Goal: Task Accomplishment & Management: Complete application form

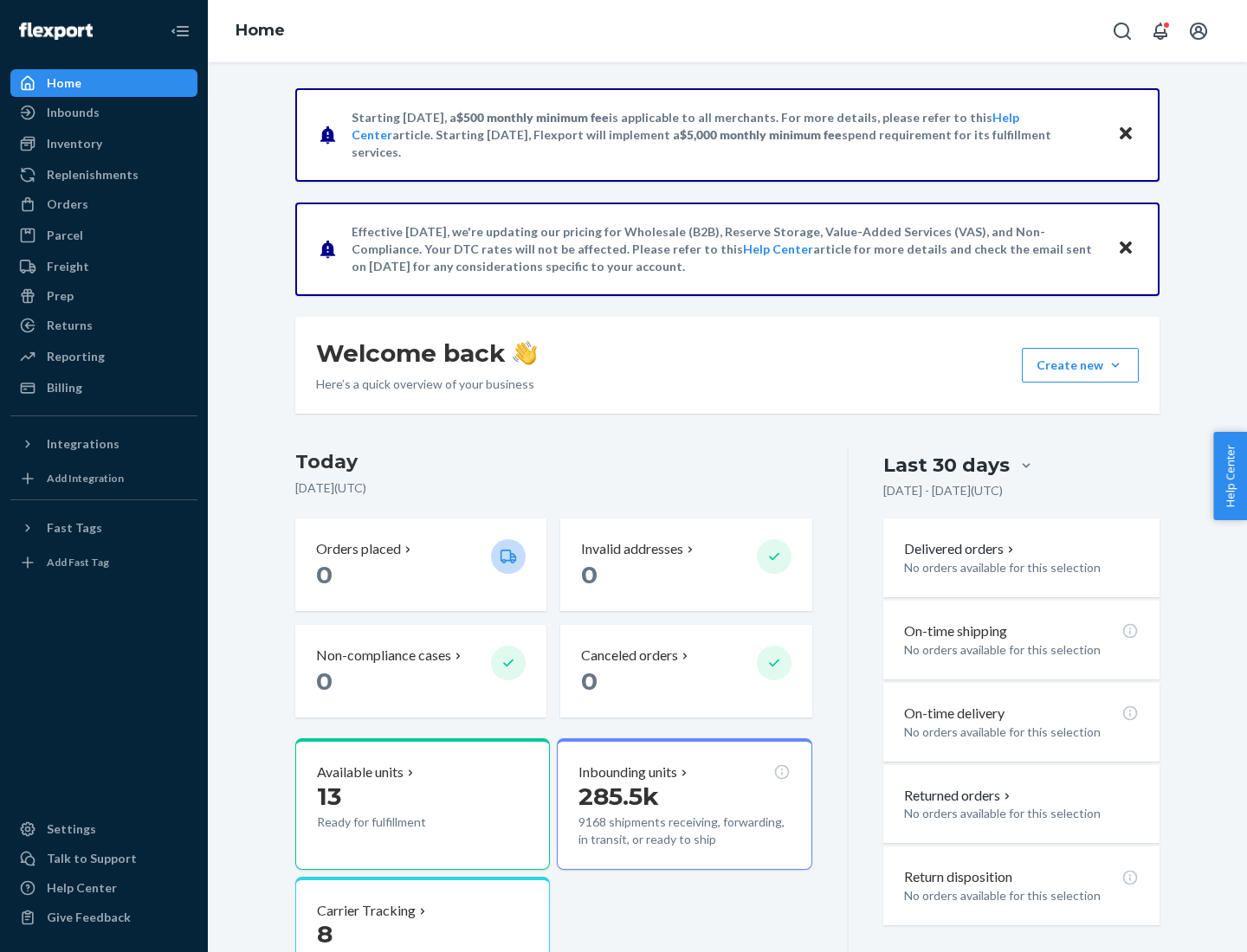
click at [1115, 365] on button "Create new Create new inbound Create new order Create new product" at bounding box center [1079, 365] width 117 height 34
click at [104, 112] on div "Inbounds" at bounding box center [103, 112] width 183 height 24
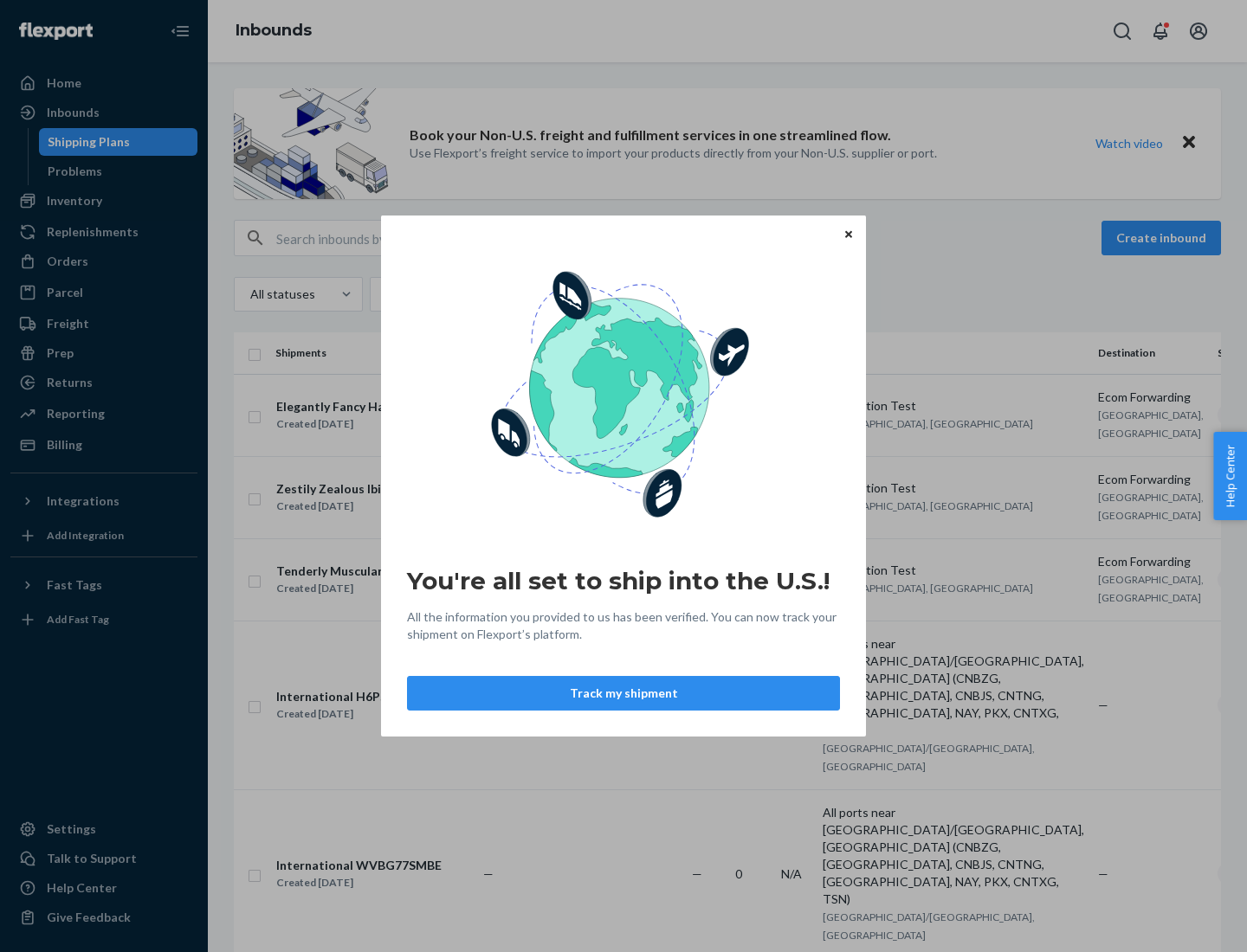
click at [623, 694] on button "Track my shipment" at bounding box center [623, 694] width 433 height 34
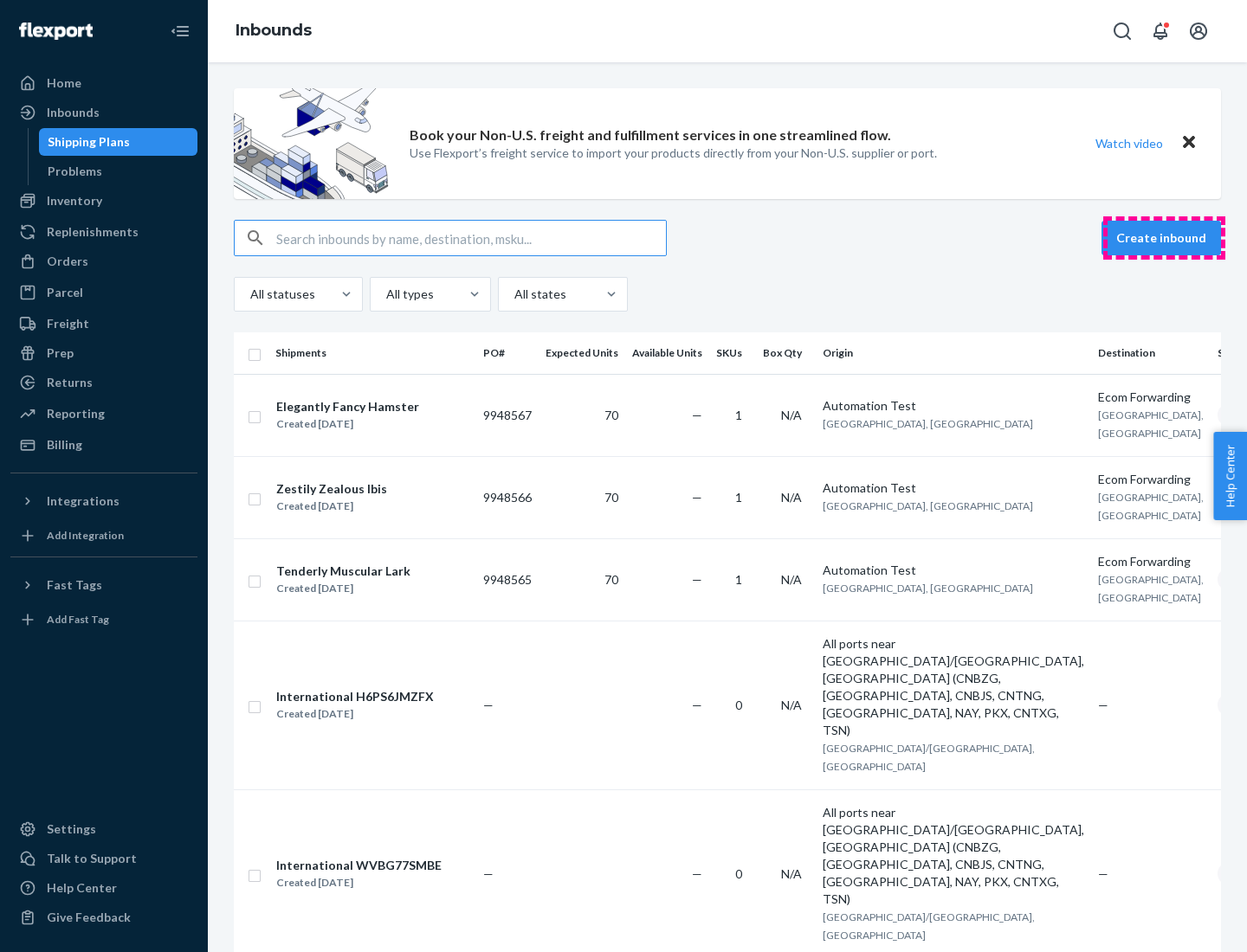
click at [1164, 238] on button "Create inbound" at bounding box center [1161, 238] width 120 height 34
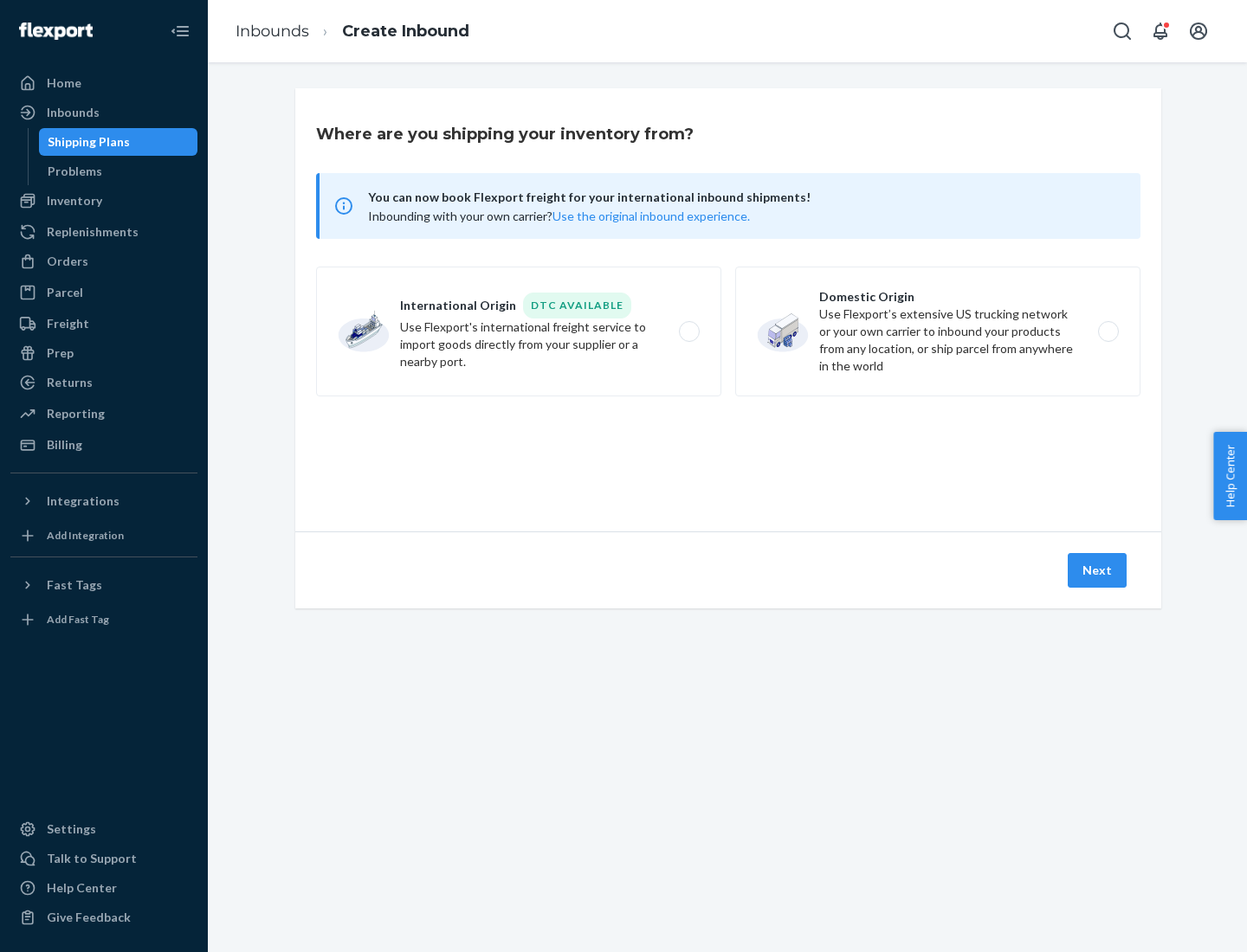
click at [519, 332] on label "International Origin DTC Available Use Flexport's international freight service…" at bounding box center [518, 331] width 405 height 130
click at [688, 332] on input "International Origin DTC Available Use Flexport's international freight service…" at bounding box center [694, 332] width 11 height 11
radio input "true"
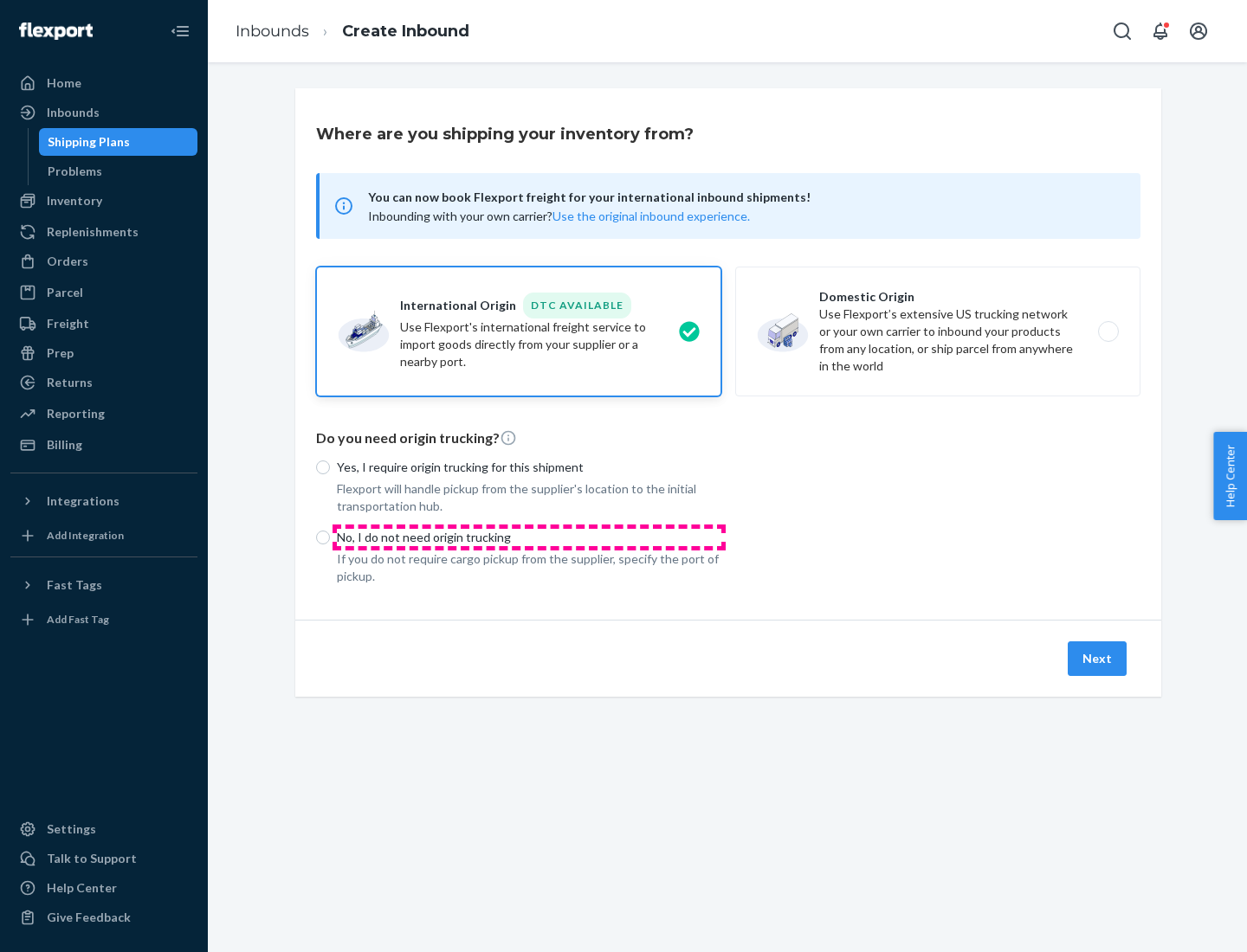
click at [529, 537] on p "No, I do not need origin trucking" at bounding box center [529, 537] width 385 height 17
click at [330, 537] on input "No, I do not need origin trucking" at bounding box center [322, 537] width 14 height 14
radio input "true"
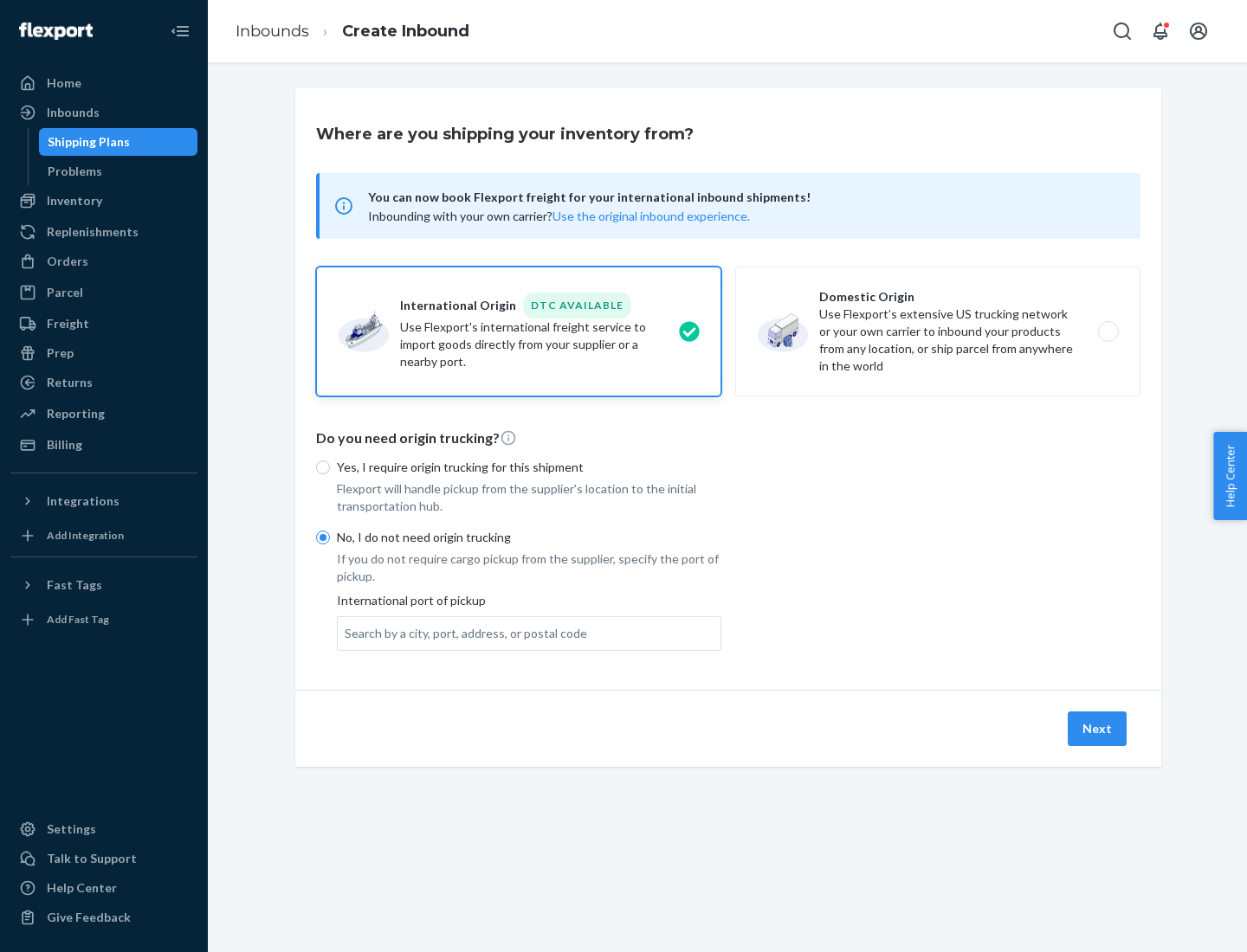
click at [462, 633] on div "Search by a city, port, address, or postal code" at bounding box center [465, 633] width 242 height 17
click at [346, 633] on input "Search by a city, port, address, or postal code" at bounding box center [346, 633] width 2 height 17
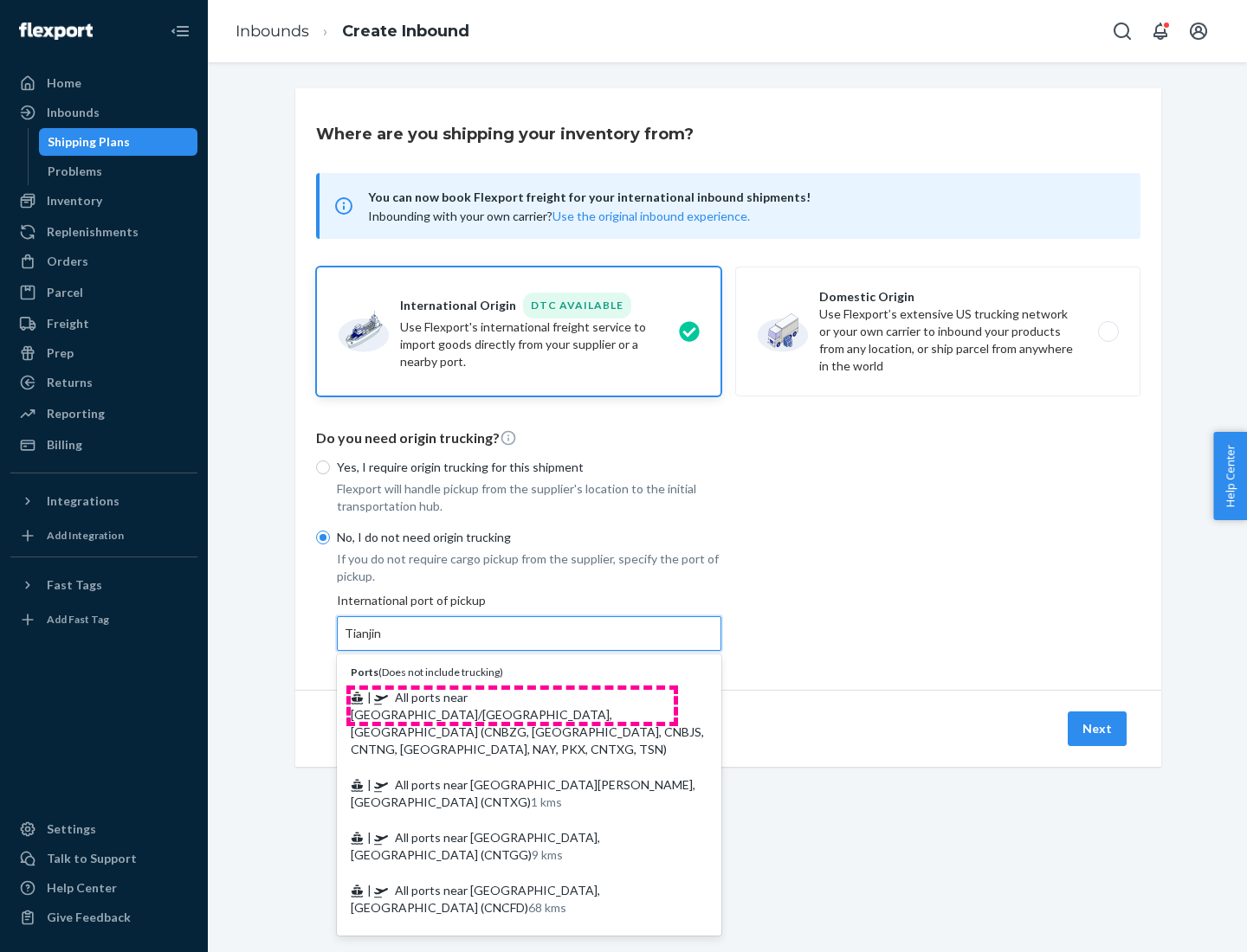
click at [511, 696] on span "| All ports near [GEOGRAPHIC_DATA]/[GEOGRAPHIC_DATA], [GEOGRAPHIC_DATA] (CNBZG,…" at bounding box center [527, 724] width 353 height 67
click at [383, 642] on input "Tianjin" at bounding box center [364, 633] width 38 height 17
type input "All ports near [GEOGRAPHIC_DATA]/[GEOGRAPHIC_DATA], [GEOGRAPHIC_DATA] (CNBZG, […"
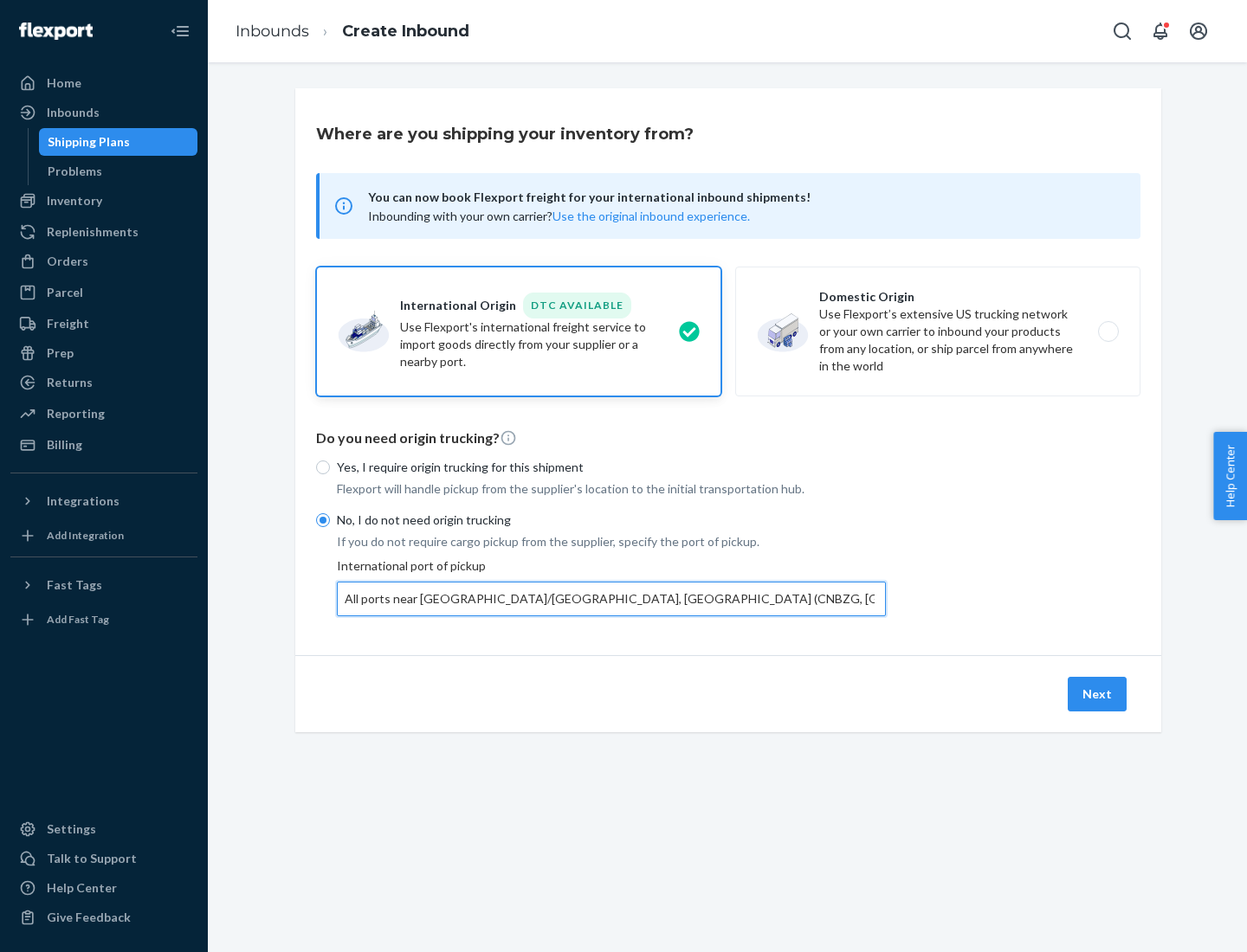
click at [1097, 694] on button "Next" at bounding box center [1096, 695] width 59 height 34
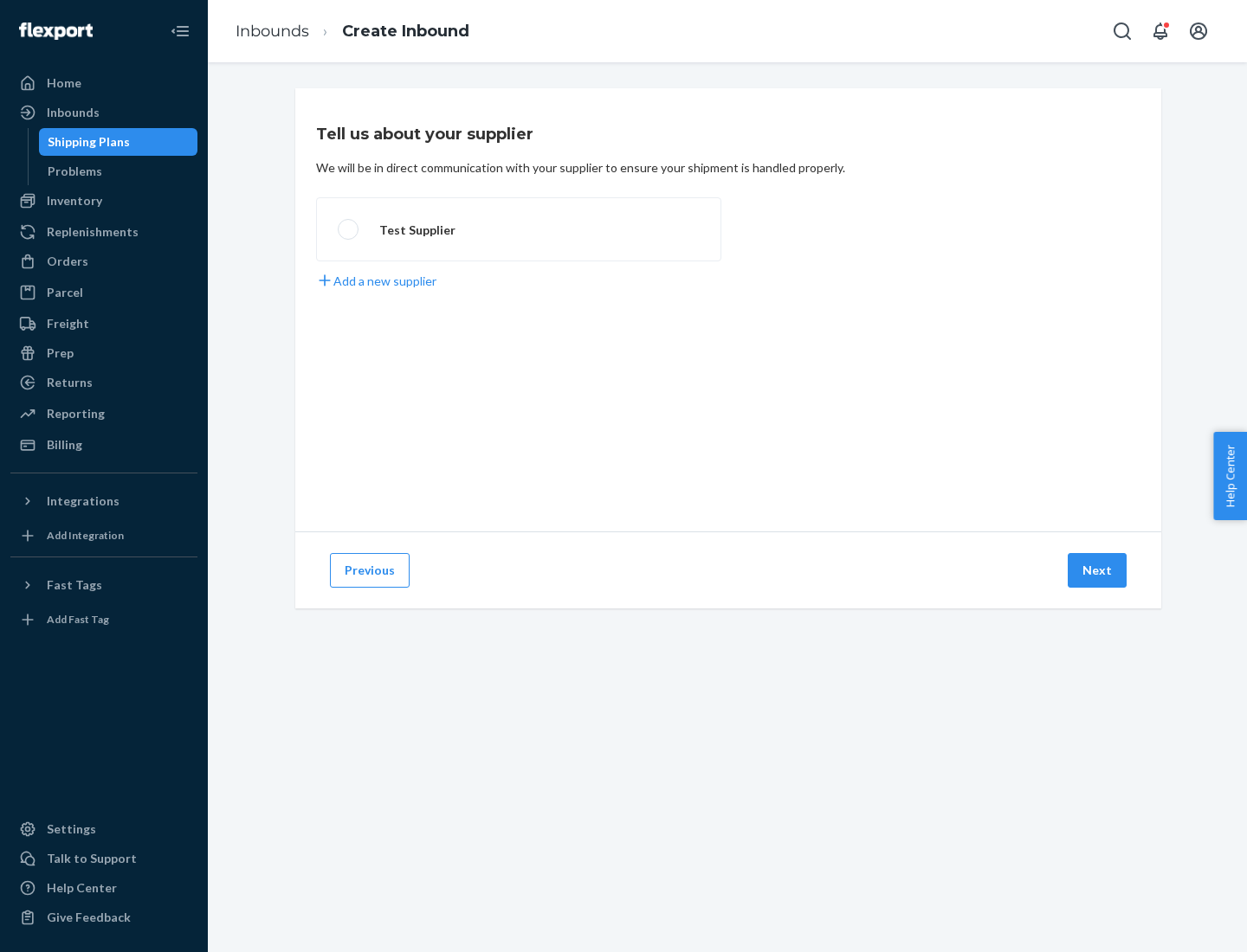
click at [519, 229] on label "Test Supplier" at bounding box center [518, 229] width 405 height 64
click at [349, 229] on input "Test Supplier" at bounding box center [343, 229] width 11 height 11
radio input "true"
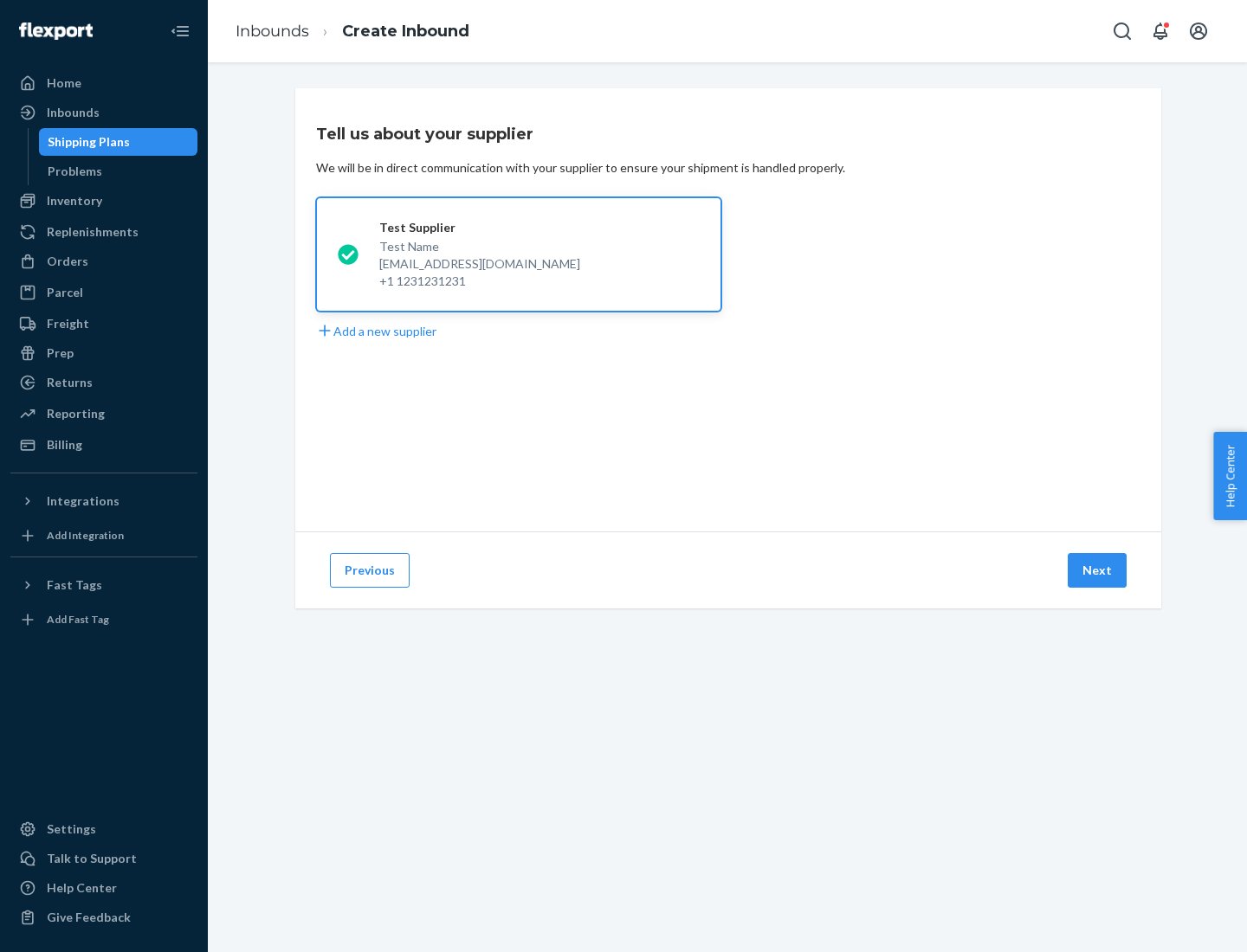
click at [1097, 570] on button "Next" at bounding box center [1096, 570] width 59 height 34
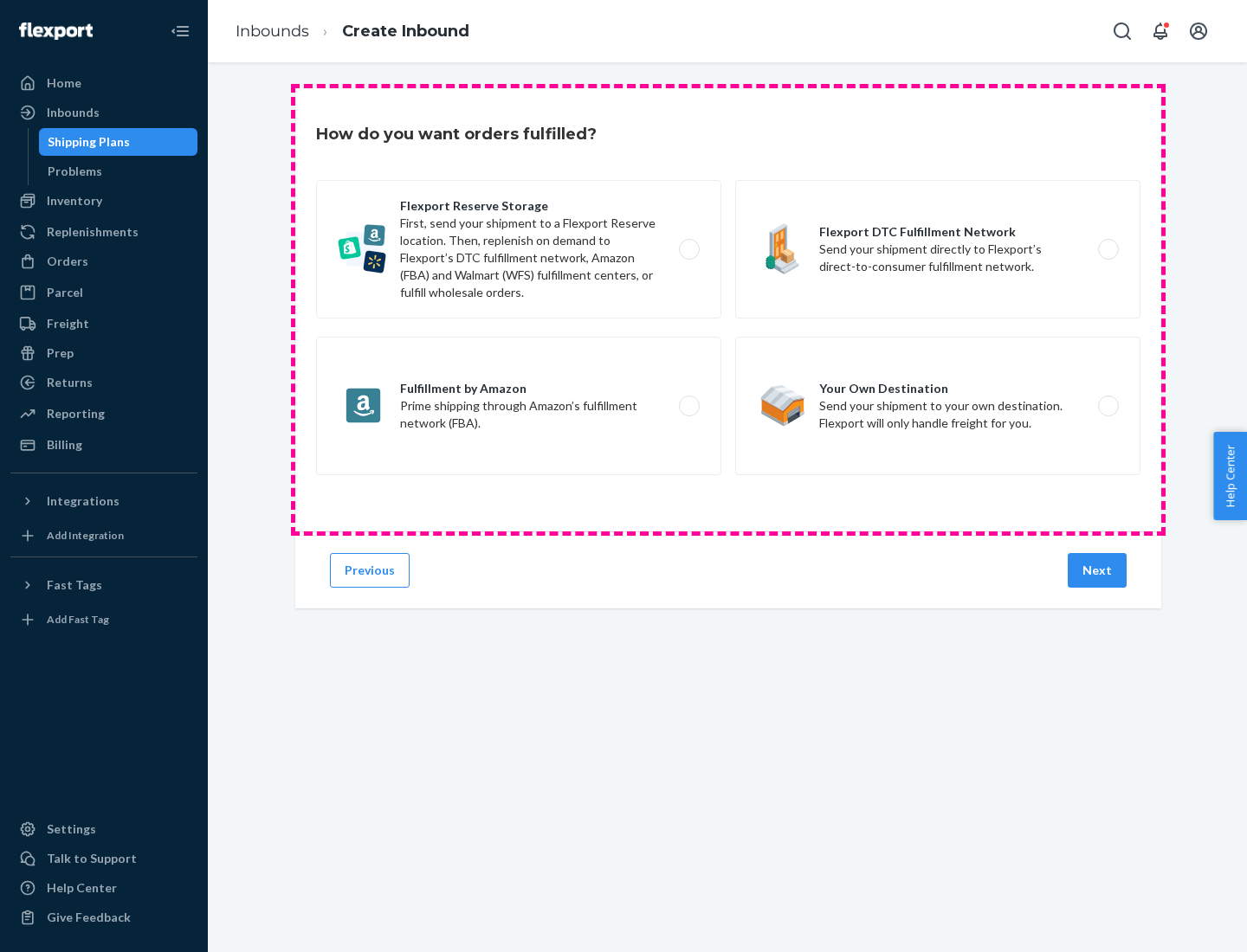
click at [728, 310] on div "Flexport Reserve Storage First, send your shipment to a Flexport Reserve locati…" at bounding box center [727, 330] width 824 height 299
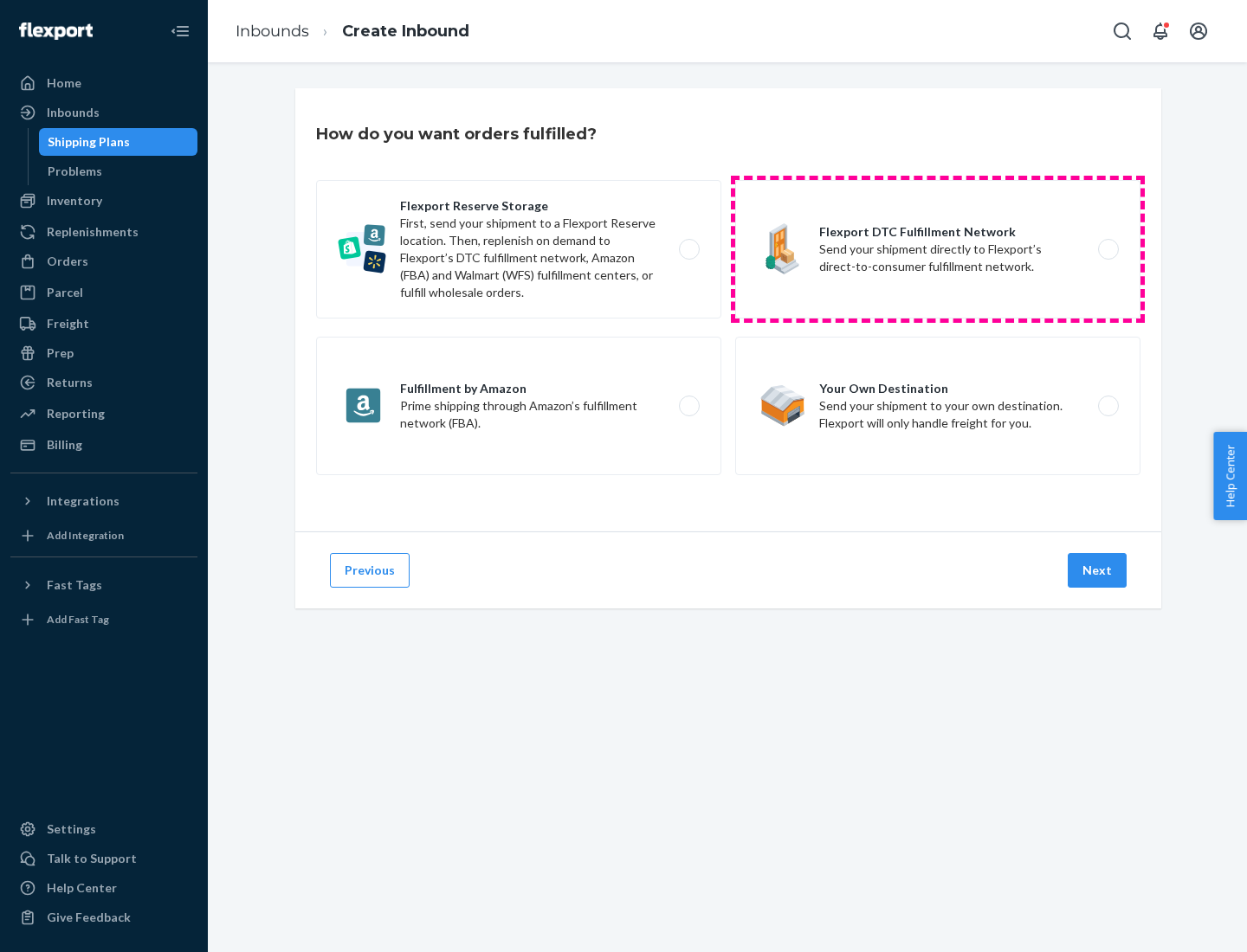
click at [938, 249] on label "Flexport DTC Fulfillment Network Send your shipment directly to Flexport’s dire…" at bounding box center [937, 249] width 405 height 139
click at [1107, 249] on input "Flexport DTC Fulfillment Network Send your shipment directly to Flexport’s dire…" at bounding box center [1113, 249] width 11 height 11
radio input "true"
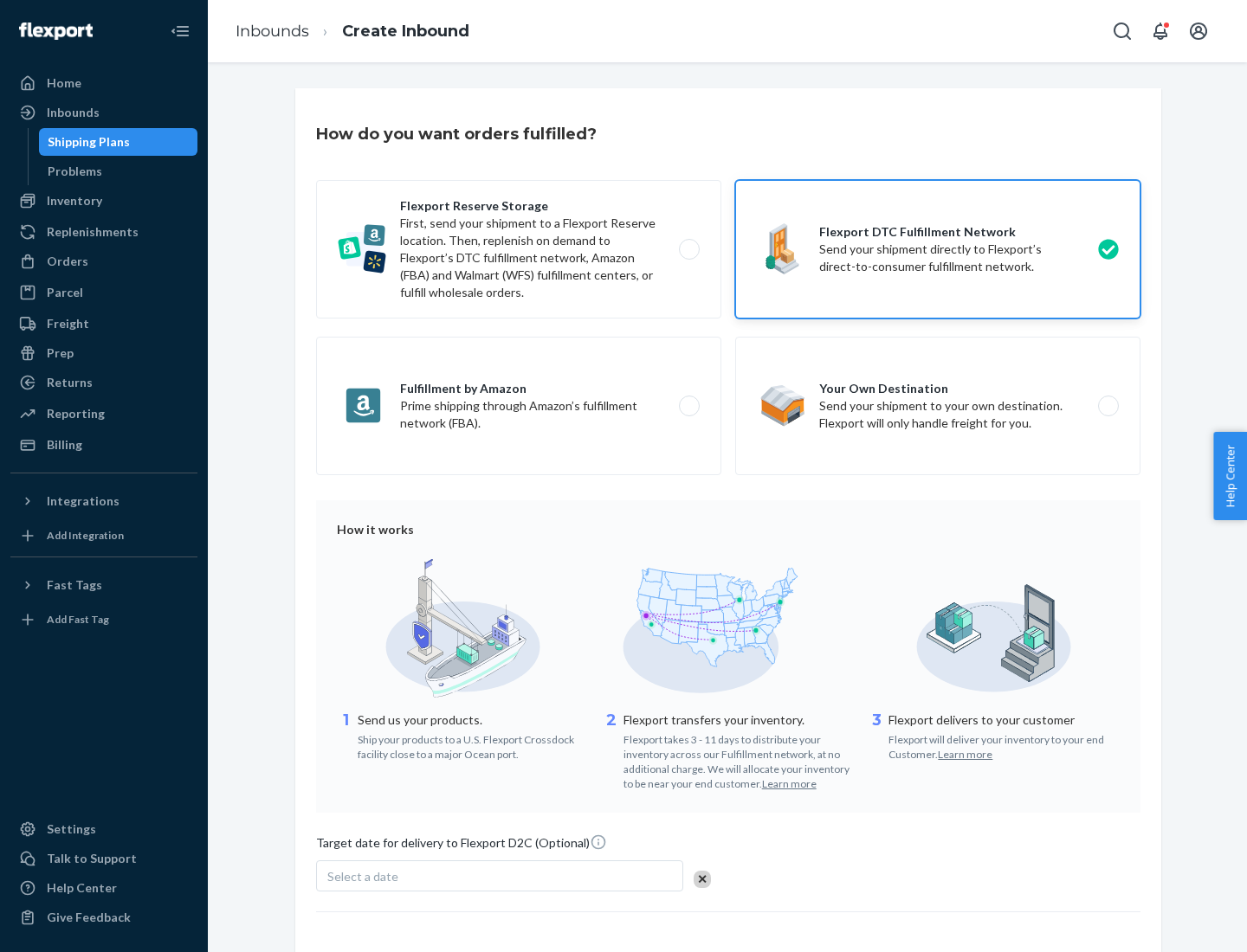
scroll to position [127, 0]
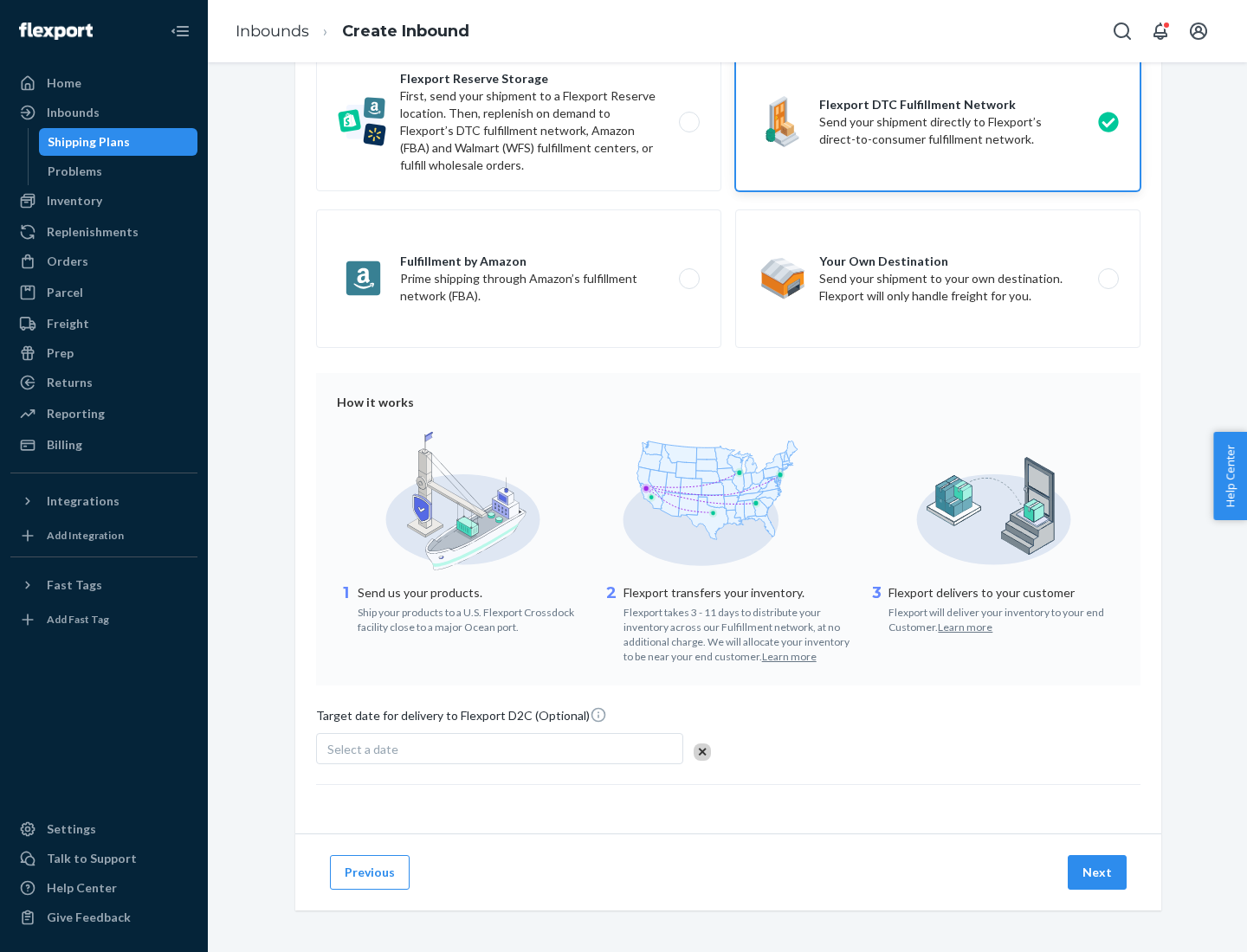
click at [1097, 871] on button "Next" at bounding box center [1096, 872] width 59 height 34
